Goal: Information Seeking & Learning: Learn about a topic

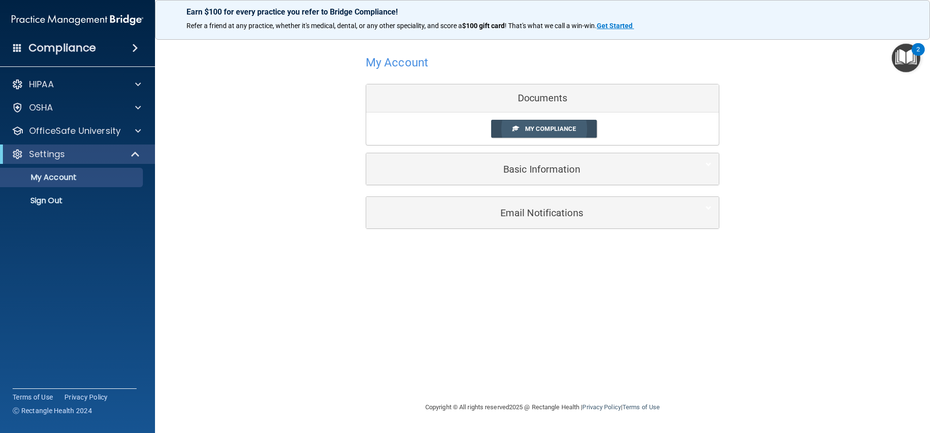
click at [572, 129] on span "My Compliance" at bounding box center [550, 128] width 51 height 7
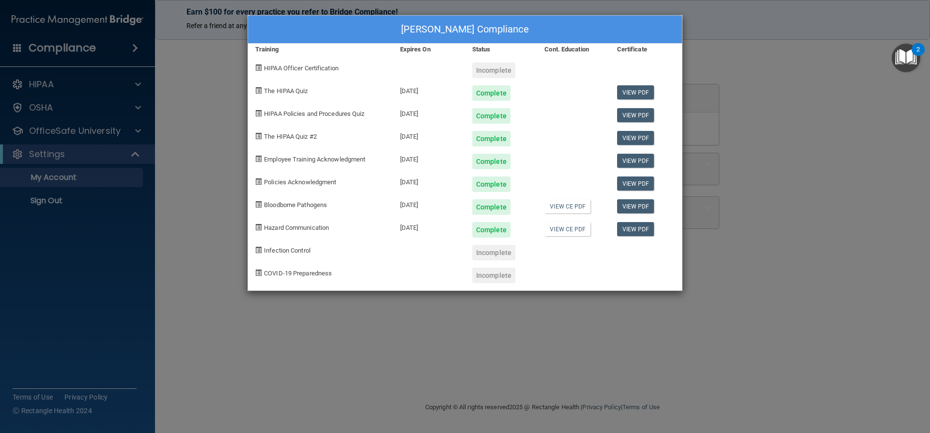
click at [704, 277] on div "Chantell Connor's Compliance Training Expires On Status Cont. Education Certifi…" at bounding box center [465, 216] width 930 height 433
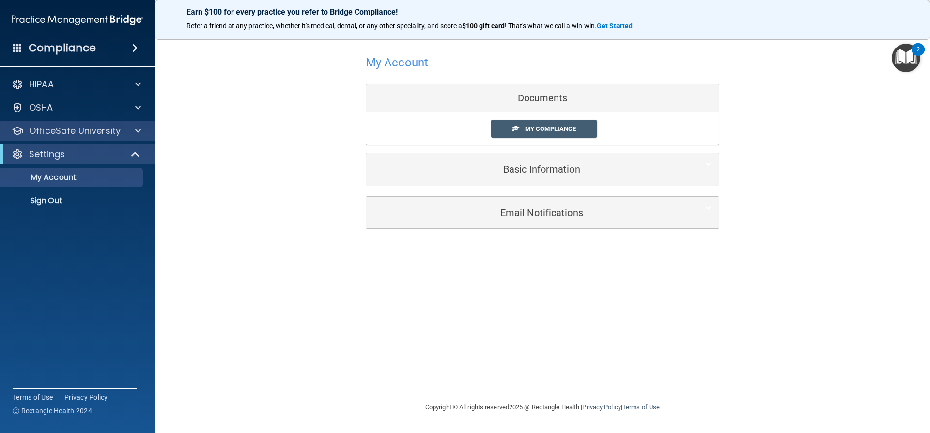
click at [71, 137] on div "OfficeSafe University" at bounding box center [78, 130] width 156 height 19
click at [133, 134] on div at bounding box center [137, 131] width 24 height 12
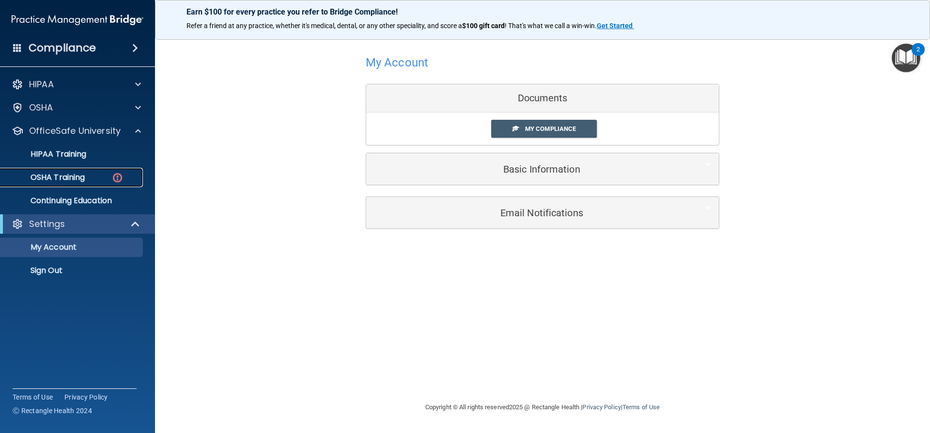
click at [82, 175] on p "OSHA Training" at bounding box center [45, 178] width 79 height 10
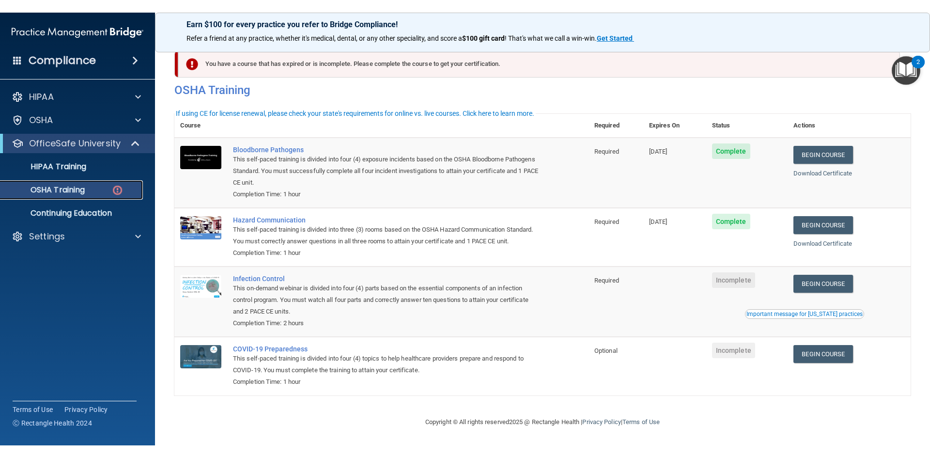
scroll to position [25, 0]
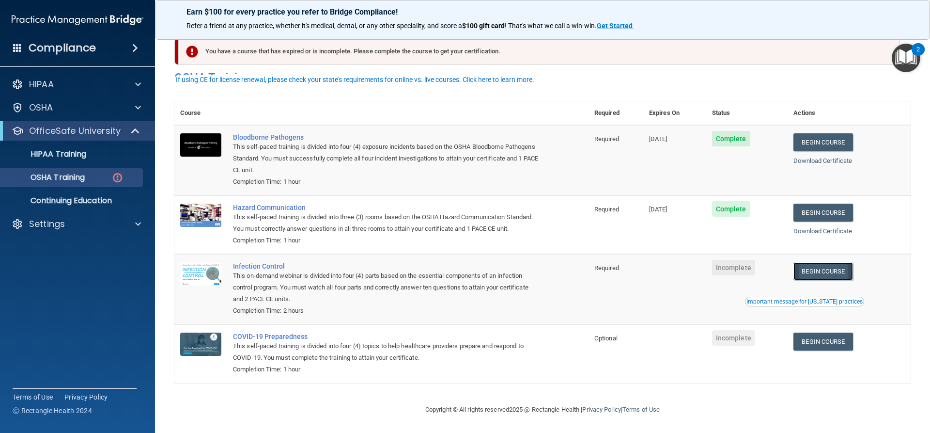
click at [833, 273] on link "Begin Course" at bounding box center [823, 271] width 59 height 18
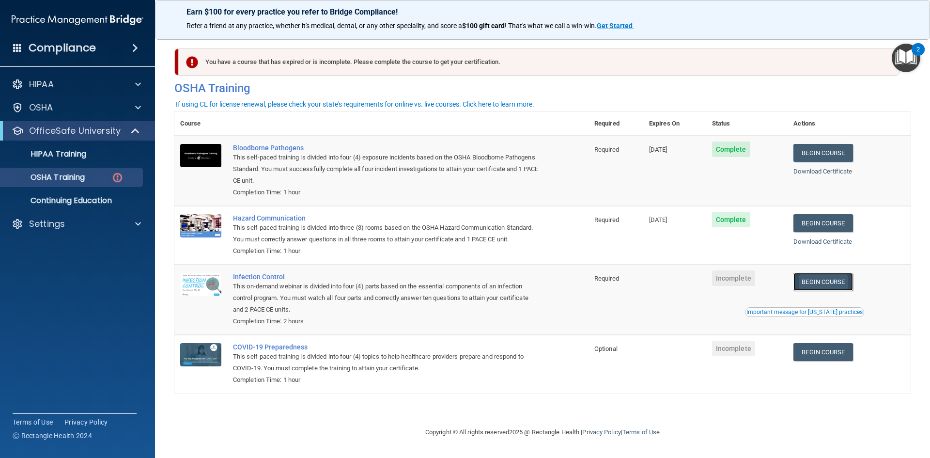
scroll to position [0, 0]
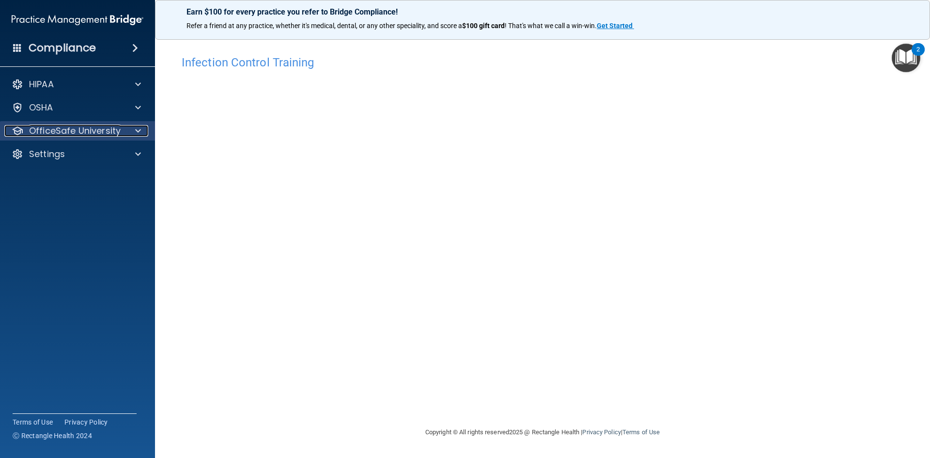
click at [57, 134] on p "OfficeSafe University" at bounding box center [75, 131] width 92 height 12
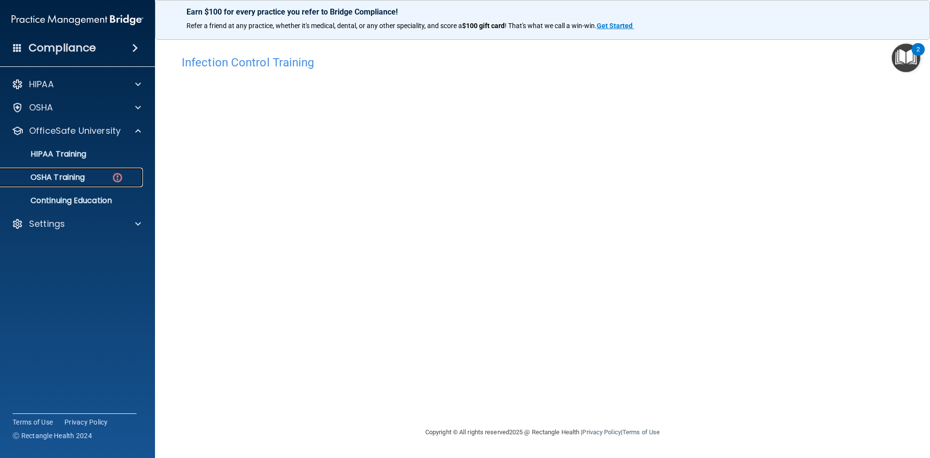
click at [75, 177] on p "OSHA Training" at bounding box center [45, 178] width 79 height 10
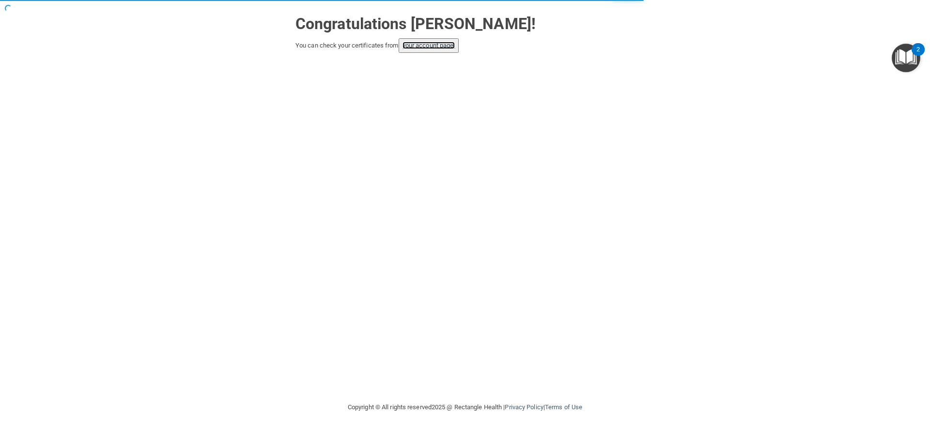
click at [452, 47] on link "your account page!" at bounding box center [429, 45] width 53 height 7
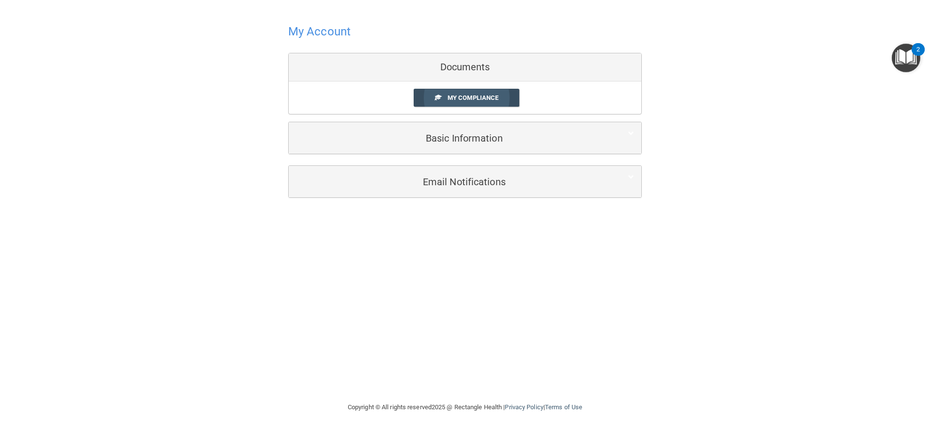
click at [472, 94] on link "My Compliance" at bounding box center [467, 98] width 106 height 18
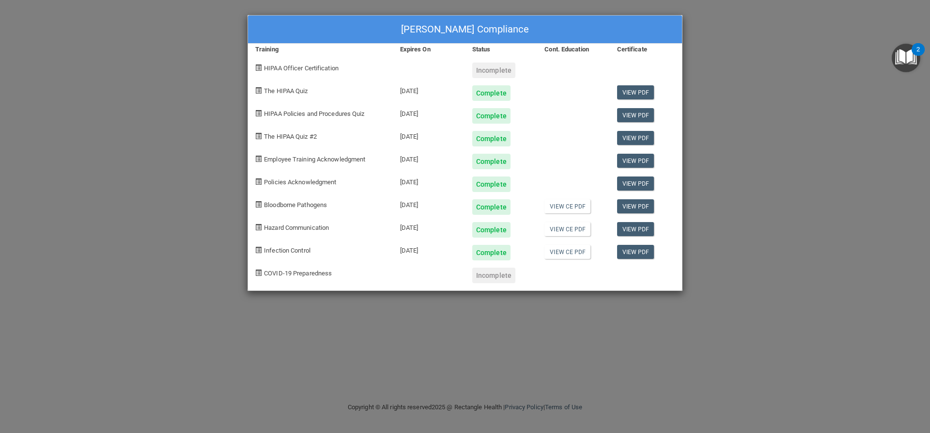
click at [494, 276] on div "Incomplete" at bounding box center [493, 276] width 43 height 16
click at [319, 268] on div "COVID-19 Preparedness" at bounding box center [320, 271] width 145 height 23
click at [322, 278] on div "COVID-19 Preparedness" at bounding box center [320, 271] width 145 height 23
click at [84, 80] on div "[PERSON_NAME] Compliance Training Expires On Status Cont. Education Certificate…" at bounding box center [465, 216] width 930 height 433
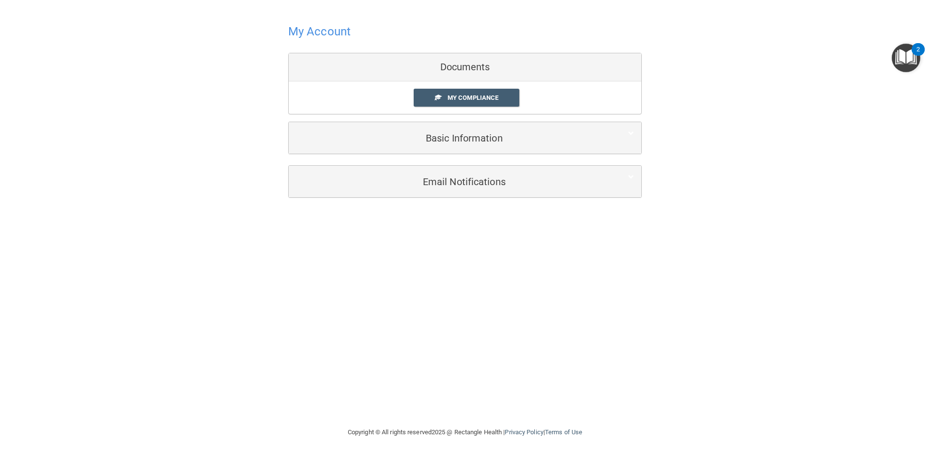
click at [464, 62] on div "Documents" at bounding box center [465, 67] width 353 height 28
click at [470, 101] on span "My Compliance" at bounding box center [473, 97] width 51 height 7
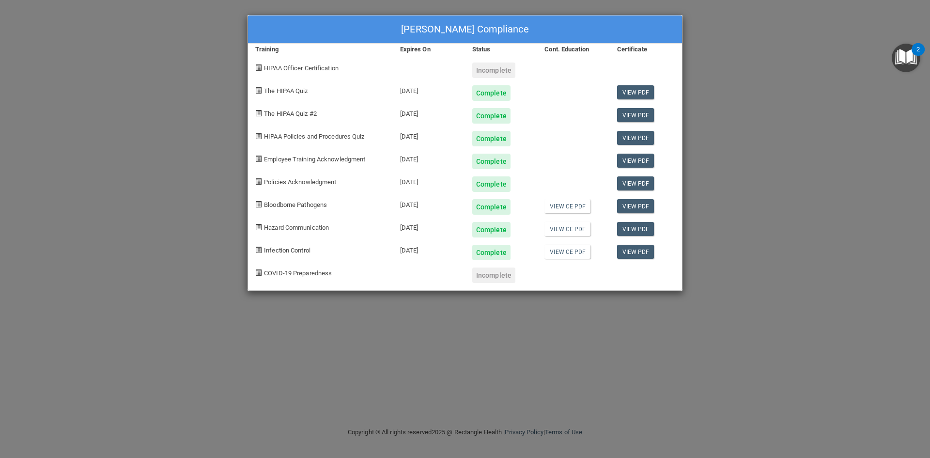
click at [652, 399] on div "[PERSON_NAME] Compliance Training Expires On Status Cont. Education Certificate…" at bounding box center [465, 229] width 930 height 458
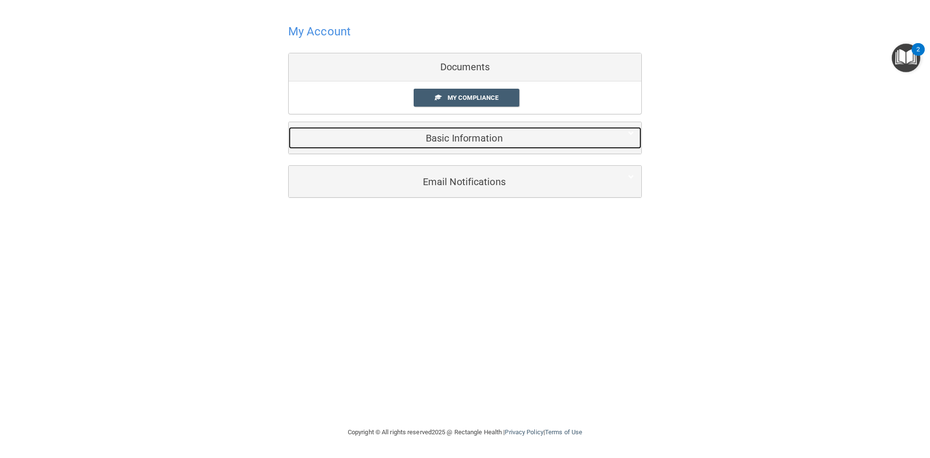
click at [479, 142] on h5 "Basic Information" at bounding box center [450, 138] width 309 height 11
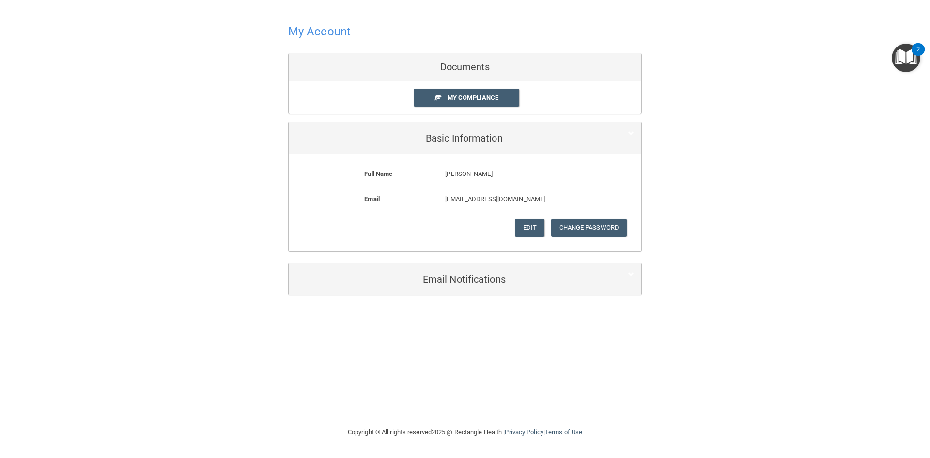
click at [515, 291] on div "Email Notifications" at bounding box center [465, 278] width 353 height 31
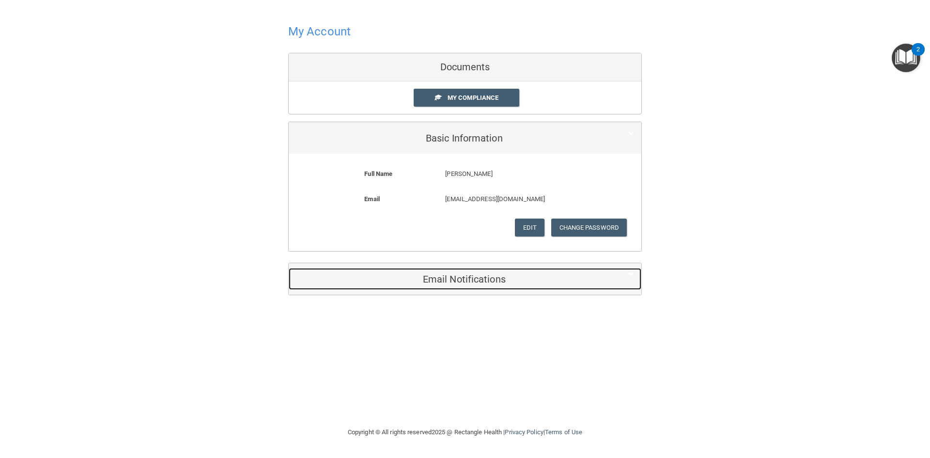
click at [515, 274] on h5 "Email Notifications" at bounding box center [450, 279] width 309 height 11
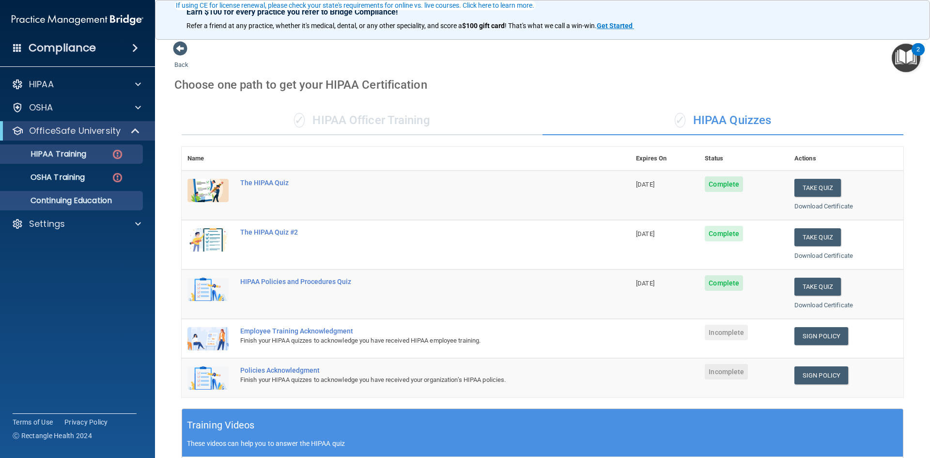
scroll to position [94, 0]
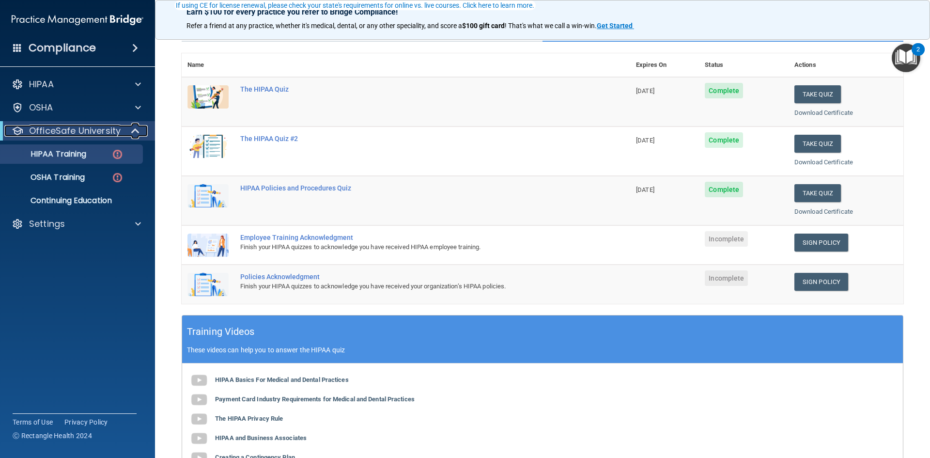
click at [78, 134] on p "OfficeSafe University" at bounding box center [75, 131] width 92 height 12
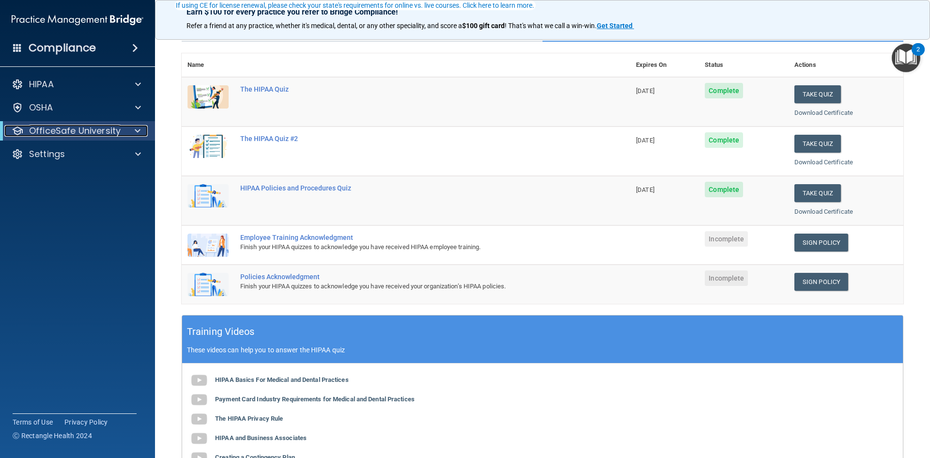
click at [78, 134] on p "OfficeSafe University" at bounding box center [75, 131] width 92 height 12
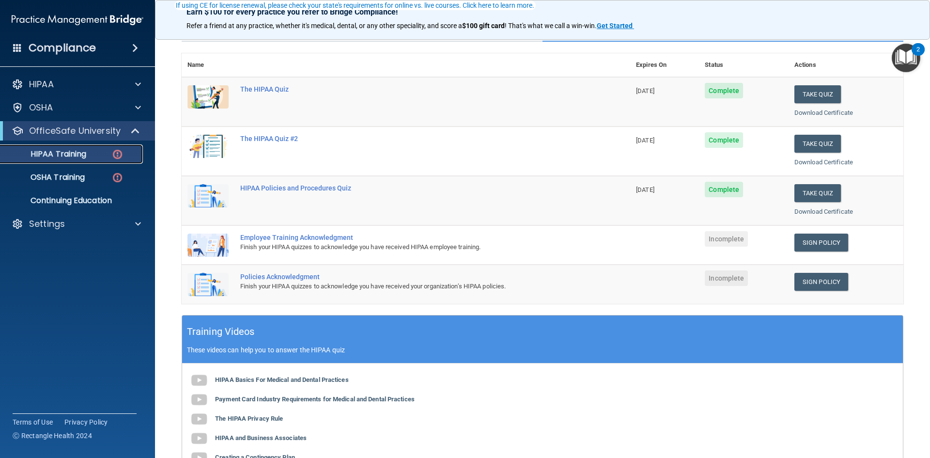
click at [75, 163] on link "HIPAA Training" at bounding box center [66, 153] width 153 height 19
click at [85, 186] on link "OSHA Training" at bounding box center [66, 177] width 153 height 19
